Goal: Information Seeking & Learning: Learn about a topic

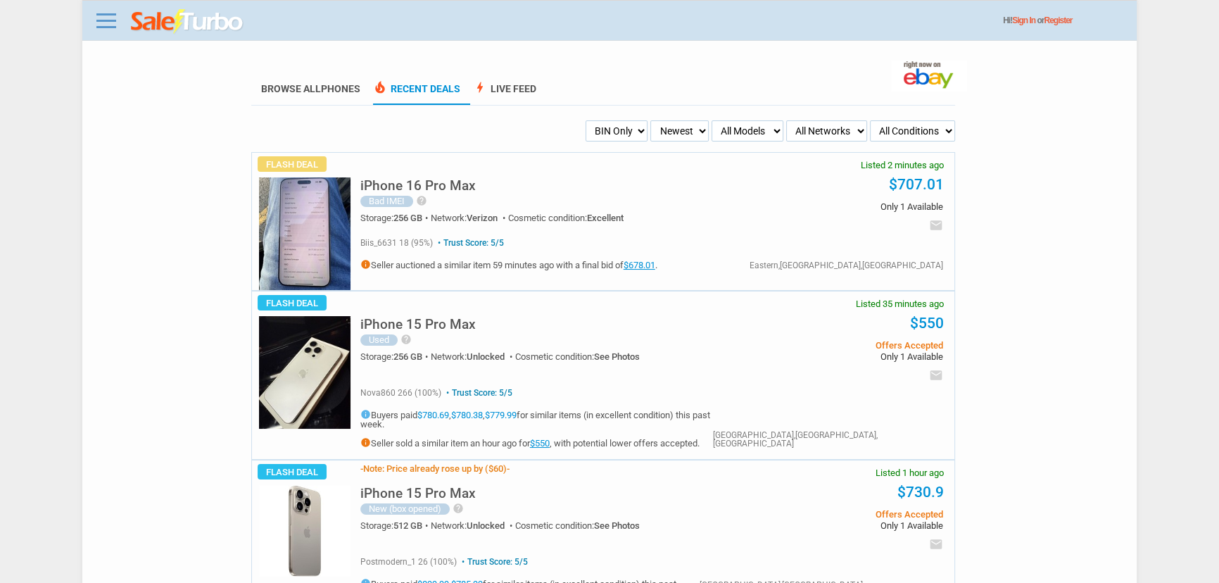
click at [309, 180] on div "Flash Deal Listed 2 minutes ago iPhone 16 Pro Max [GEOGRAPHIC_DATA]" at bounding box center [603, 221] width 705 height 139
click at [308, 212] on img at bounding box center [305, 233] width 92 height 113
click at [648, 263] on link "$678.01" at bounding box center [640, 265] width 32 height 11
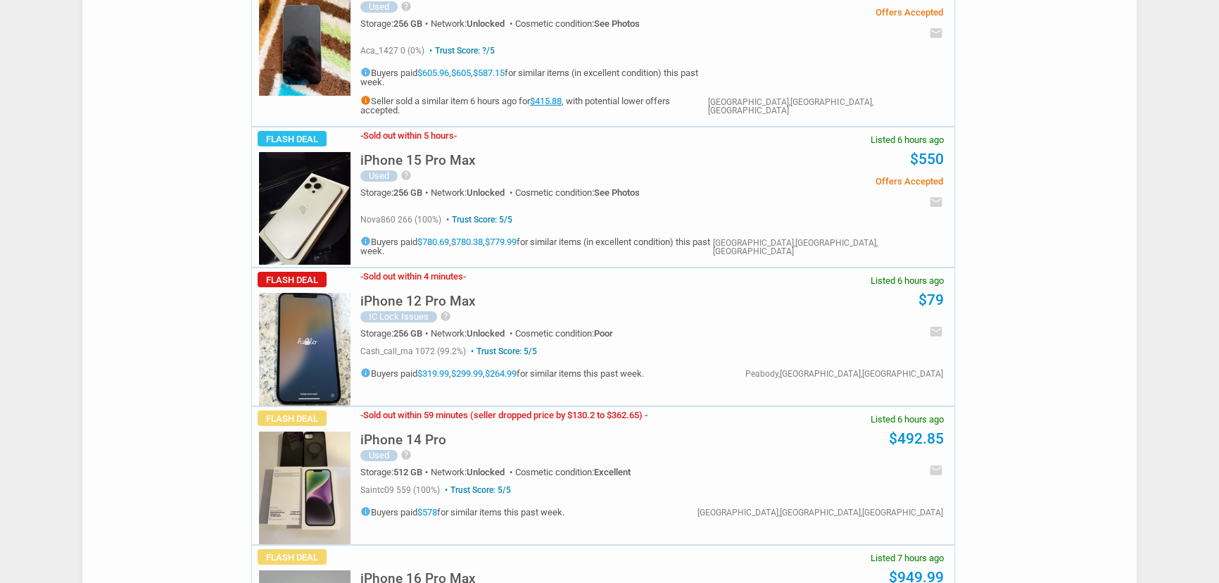
scroll to position [6675, 0]
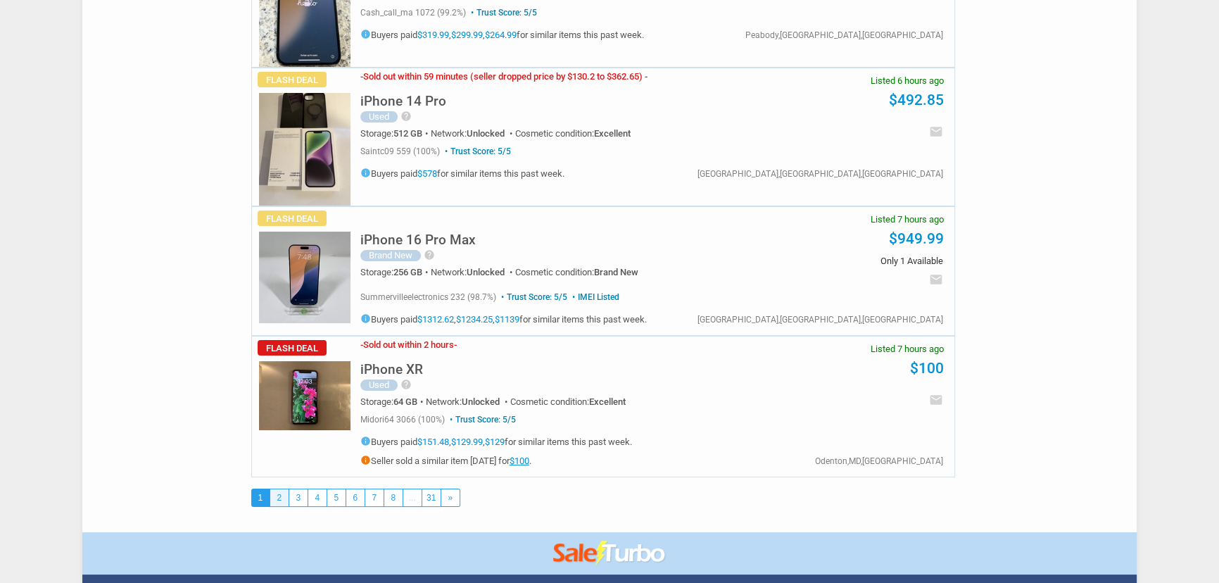
click at [282, 489] on link "2" at bounding box center [279, 497] width 18 height 17
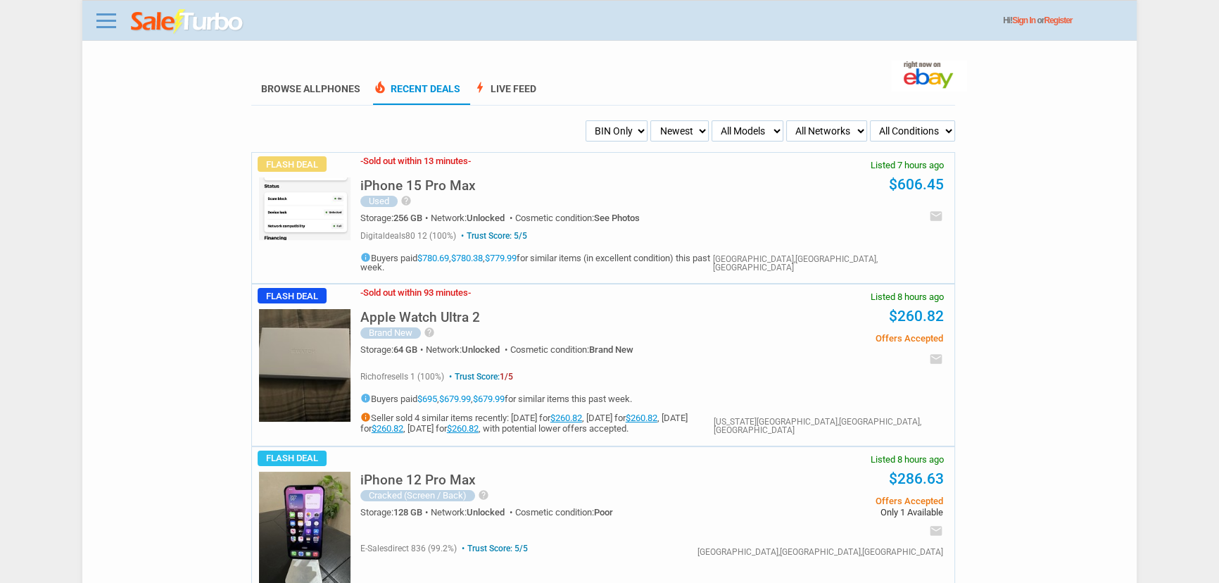
click at [308, 230] on img at bounding box center [305, 208] width 92 height 63
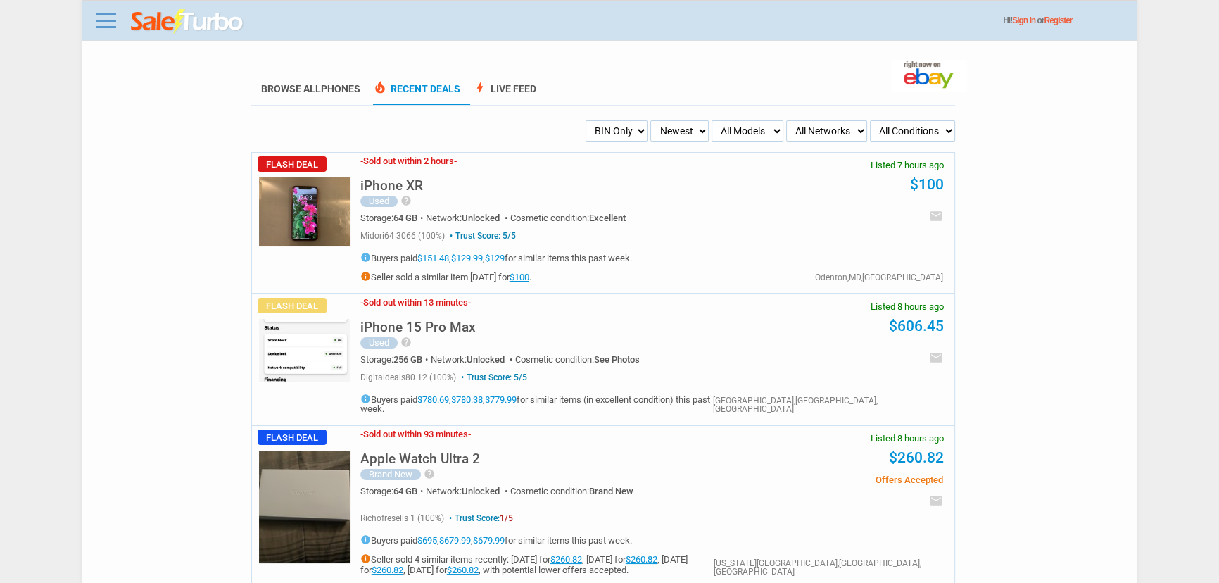
click at [613, 129] on select "My Alerts All Deals BIN Only w/ Offers Only" at bounding box center [617, 130] width 63 height 21
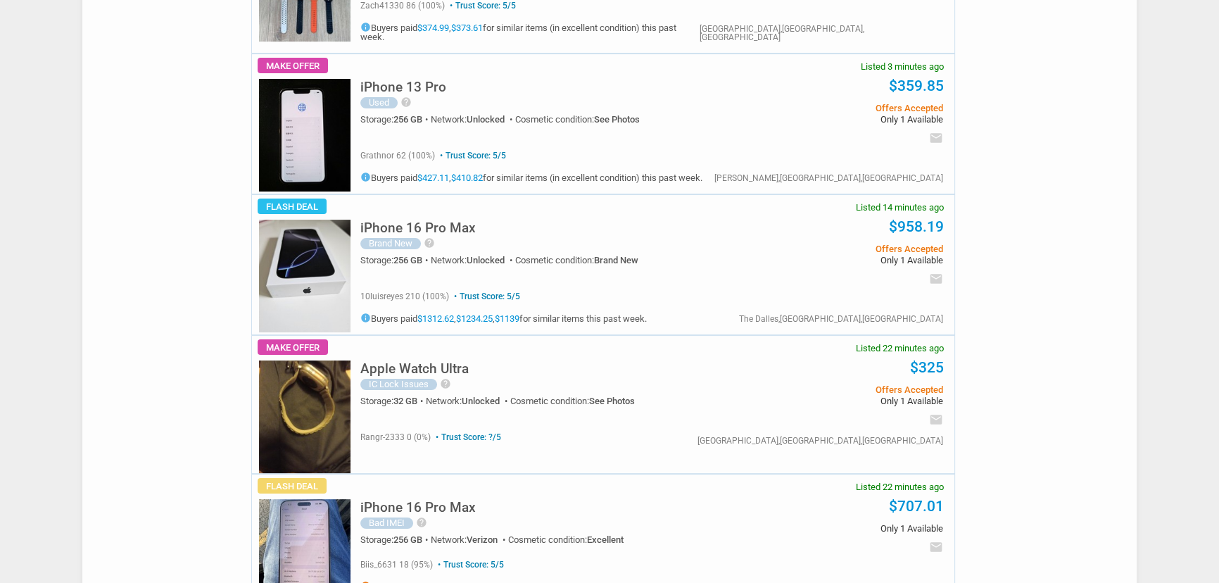
scroll to position [256, 0]
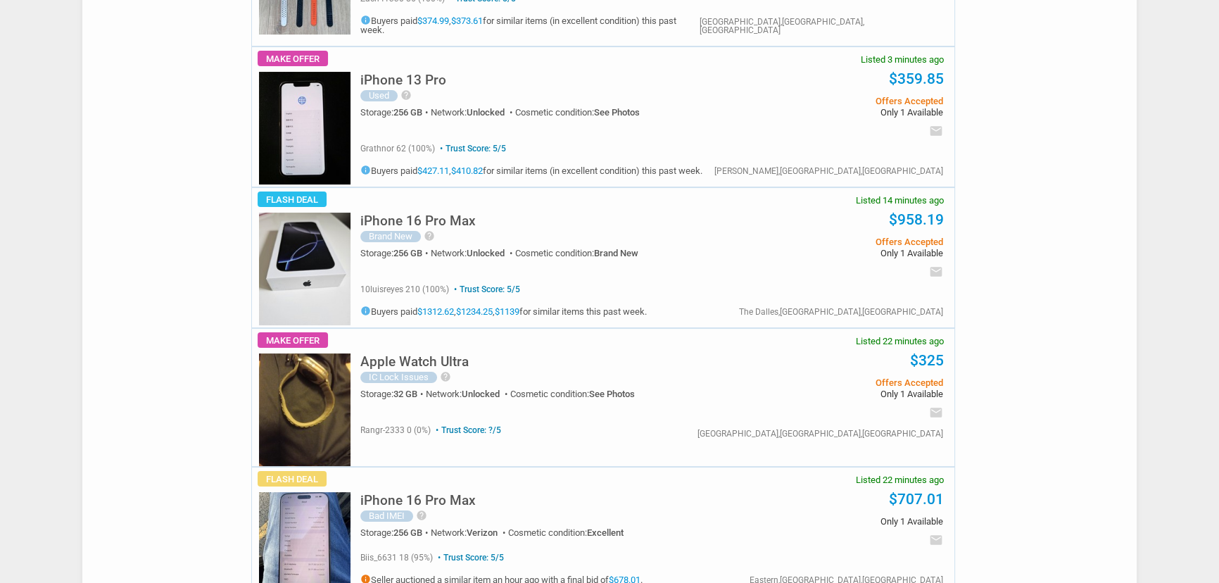
click at [333, 243] on img at bounding box center [305, 269] width 92 height 113
click at [464, 306] on link "$1234.25" at bounding box center [474, 311] width 37 height 11
click at [301, 290] on img at bounding box center [305, 269] width 92 height 113
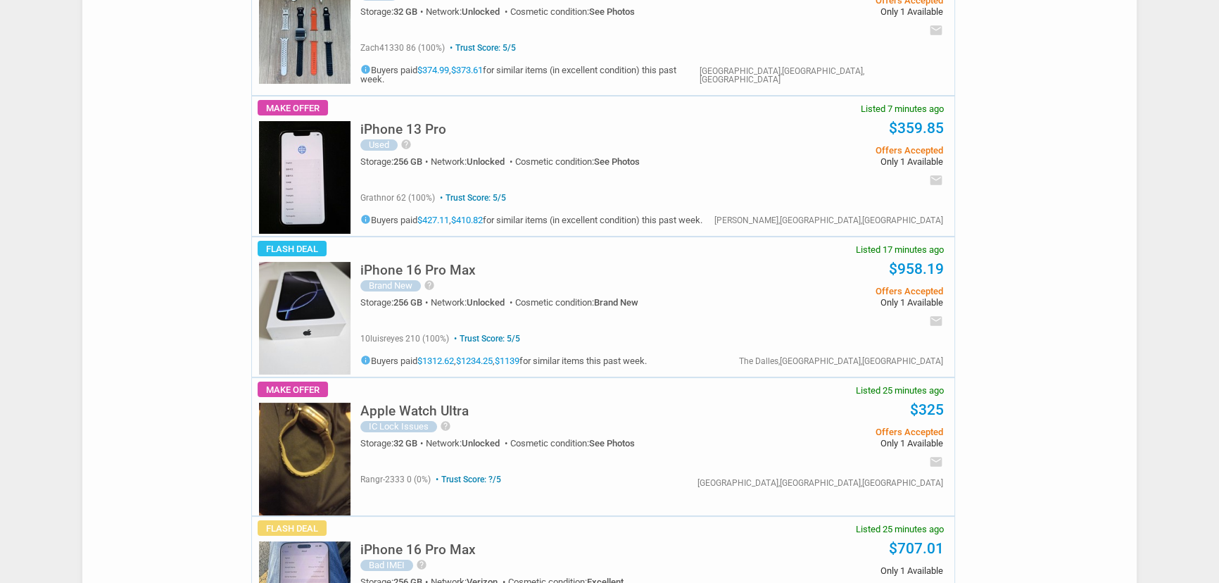
scroll to position [63, 0]
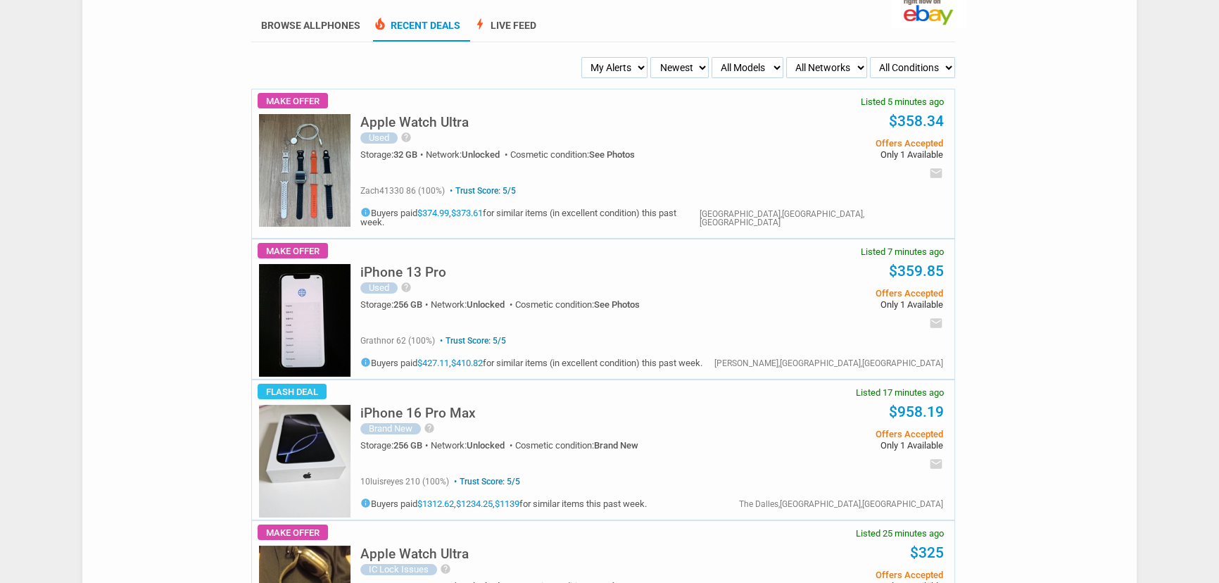
click at [597, 75] on select "My Alerts All Deals BIN Only w/ Offers Only" at bounding box center [615, 67] width 67 height 21
select select "flash_bin"
click at [585, 57] on select "My Alerts All Deals BIN Only w/ Offers Only" at bounding box center [615, 67] width 67 height 21
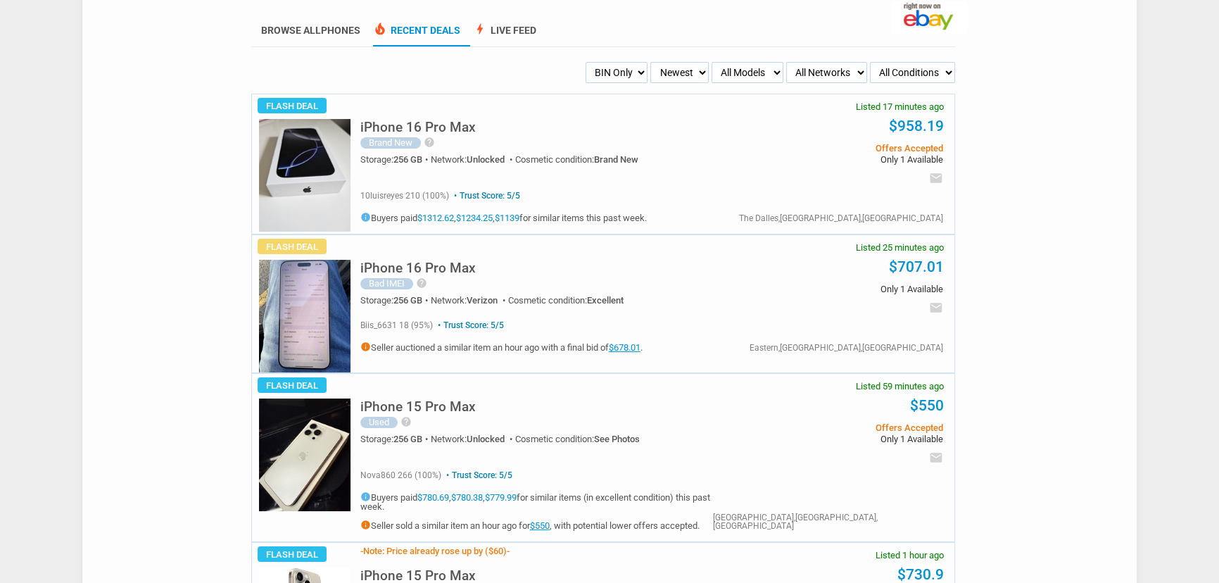
scroll to position [191, 0]
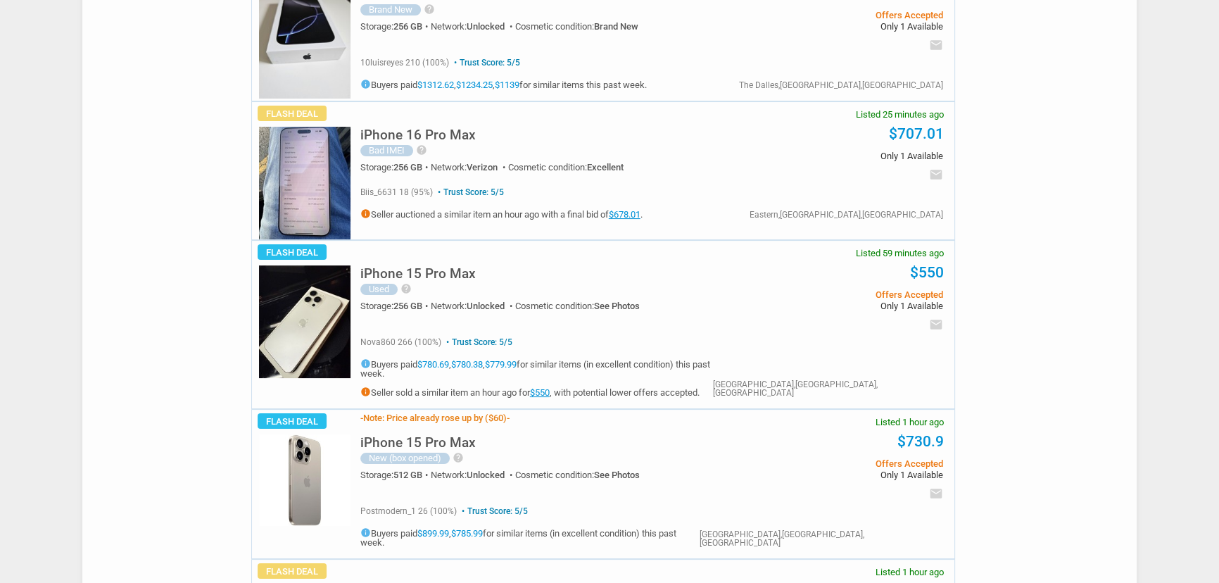
click at [453, 270] on h5 "iPhone 15 Pro Max" at bounding box center [417, 273] width 115 height 13
click at [550, 387] on link "$550" at bounding box center [540, 392] width 20 height 11
click at [296, 285] on img at bounding box center [305, 321] width 92 height 113
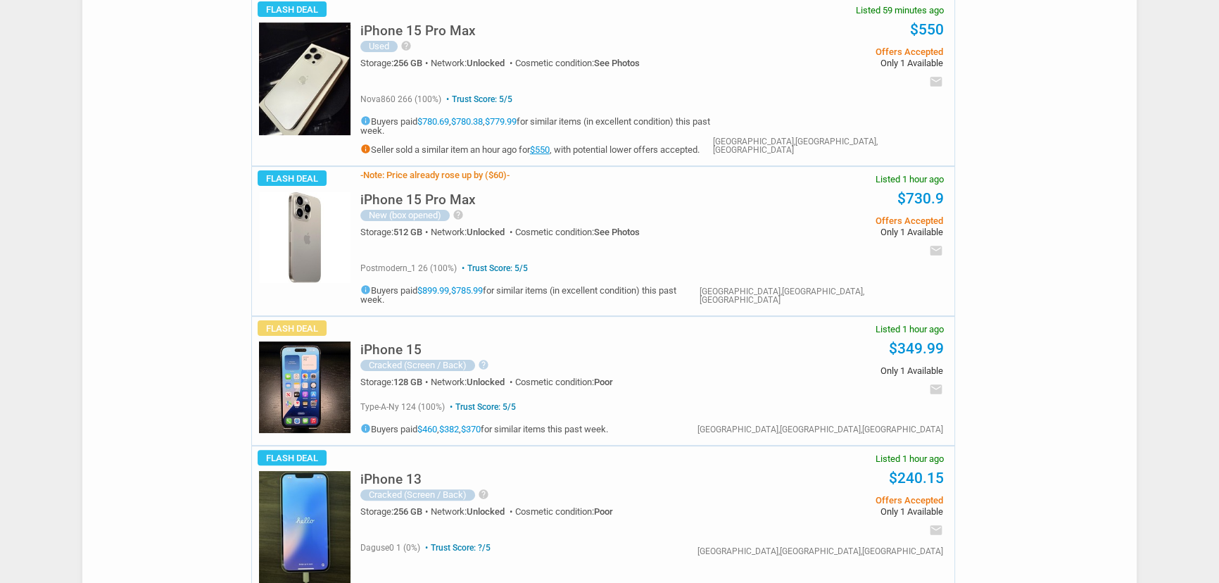
scroll to position [576, 0]
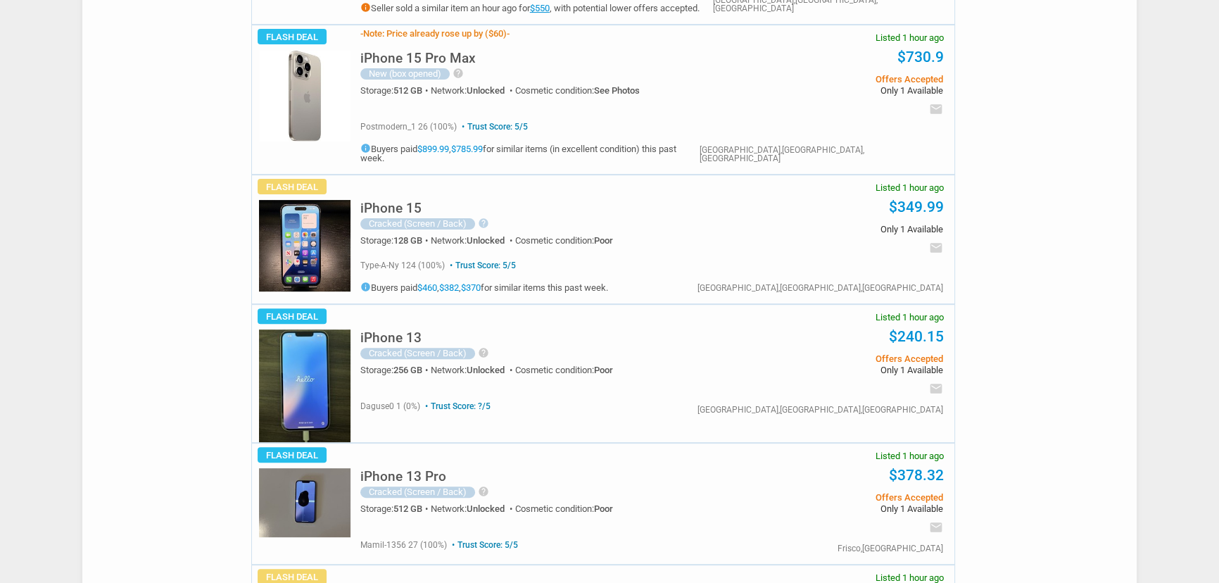
click at [365, 393] on section "Trust Score: ?/5 daguse0 1 (0%) Trust Score: ?/5 email" at bounding box center [652, 403] width 584 height 21
click at [326, 382] on img at bounding box center [305, 385] width 92 height 113
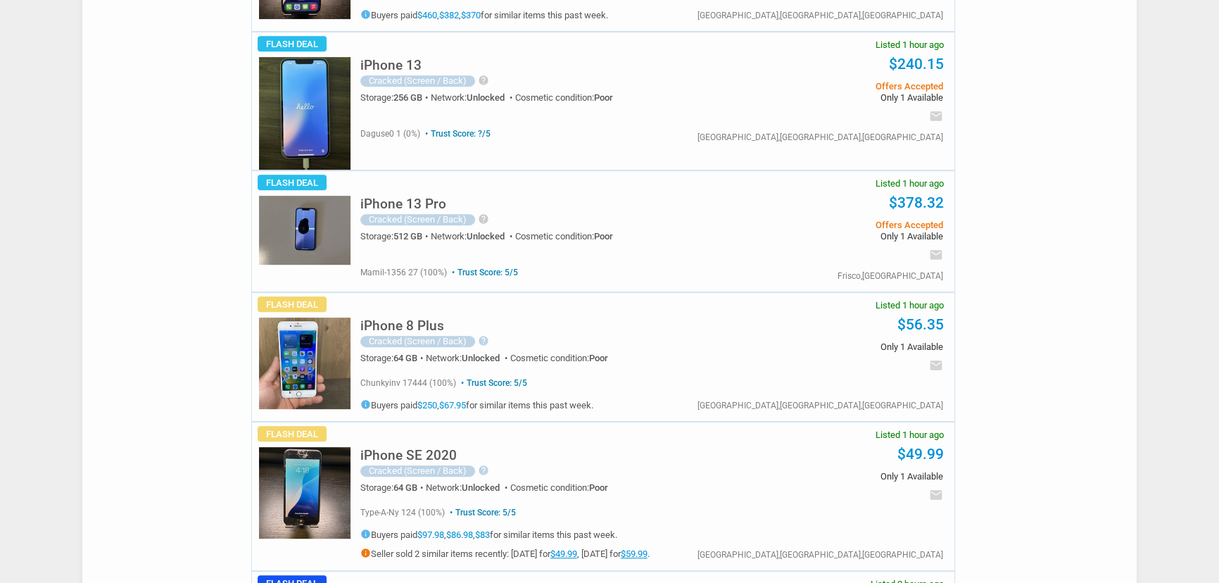
scroll to position [831, 0]
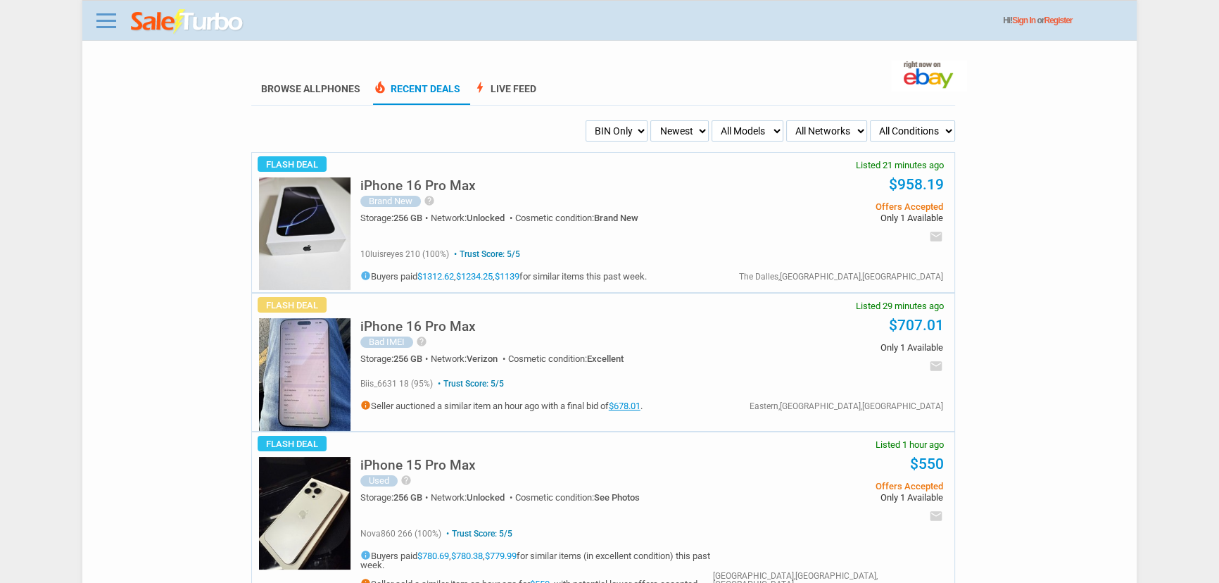
click at [388, 171] on div "iPhone 16 Pro [PERSON_NAME] New help New iPhone 16 pro max unlocked with extend…" at bounding box center [545, 204] width 371 height 73
click at [390, 186] on h5 "iPhone 16 Pro Max" at bounding box center [417, 185] width 115 height 13
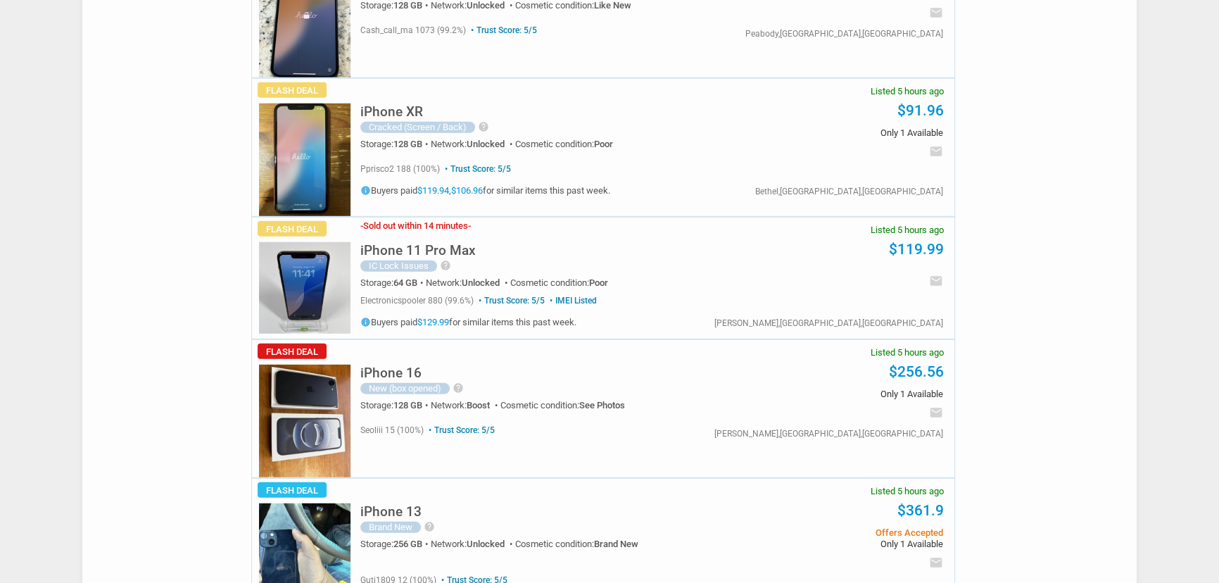
scroll to position [5056, 0]
